Goal: Transaction & Acquisition: Purchase product/service

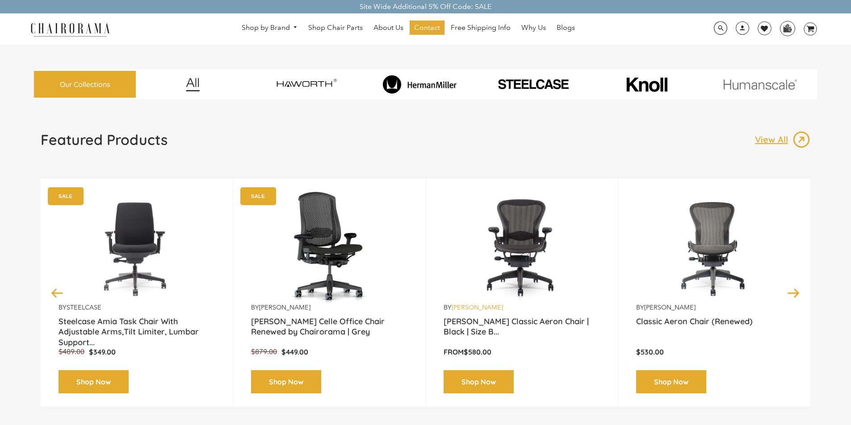
click at [463, 304] on link "[PERSON_NAME]" at bounding box center [476, 308] width 51 height 8
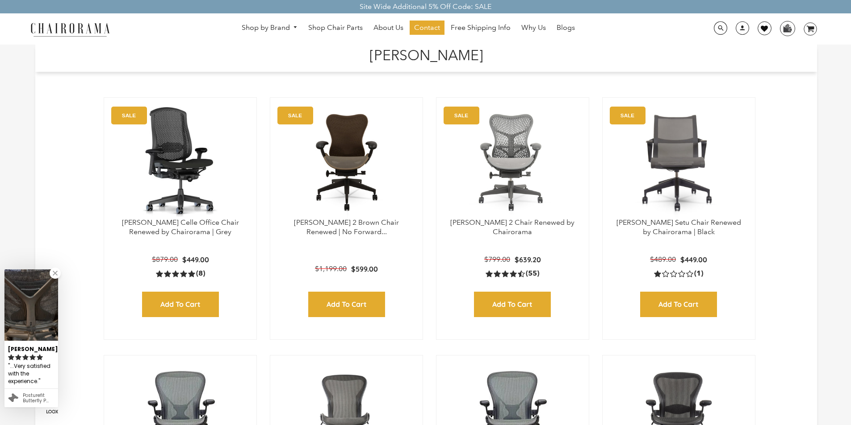
click at [759, 23] on link at bounding box center [764, 28] width 14 height 14
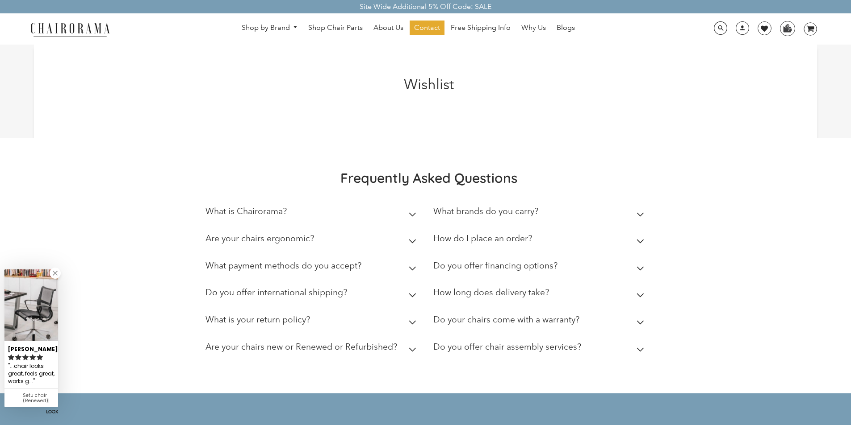
click at [39, 23] on img at bounding box center [69, 29] width 89 height 16
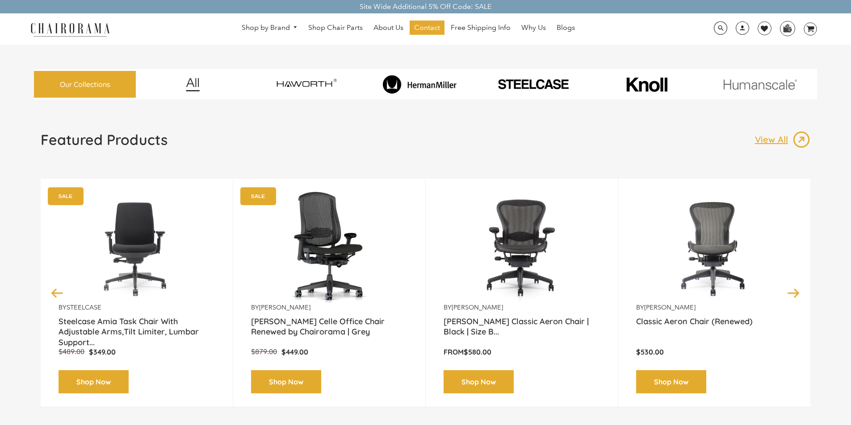
click at [448, 424] on div "Featured Products View All Previous by [PERSON_NAME] [PERSON_NAME] Classic Aero…" at bounding box center [425, 280] width 783 height 299
click at [318, 23] on link "Shop Chair Parts" at bounding box center [335, 28] width 63 height 14
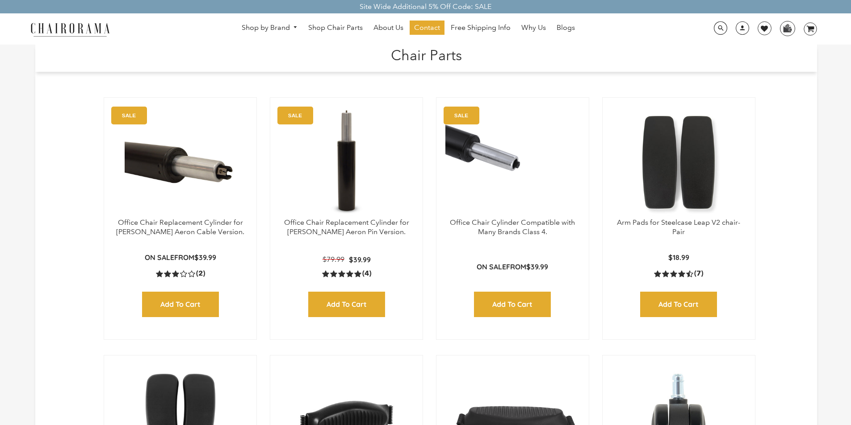
click at [304, 423] on img at bounding box center [346, 421] width 134 height 112
